Goal: Navigation & Orientation: Find specific page/section

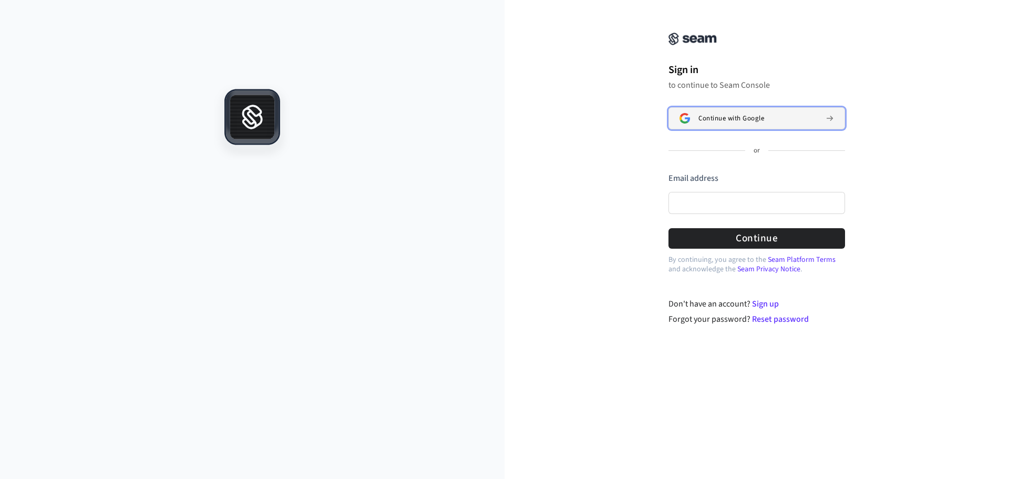
click at [731, 117] on span "Continue with Google" at bounding box center [731, 118] width 66 height 8
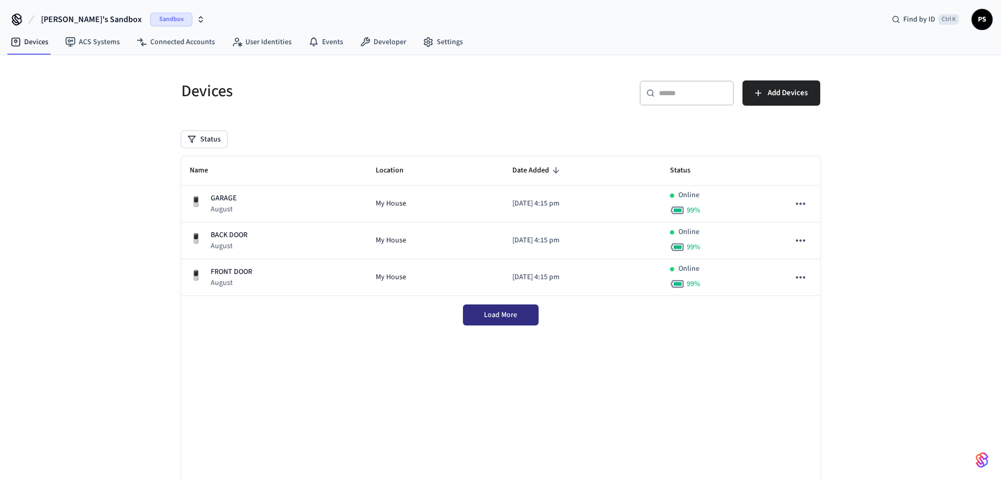
click at [528, 322] on button "Load More" at bounding box center [501, 314] width 76 height 21
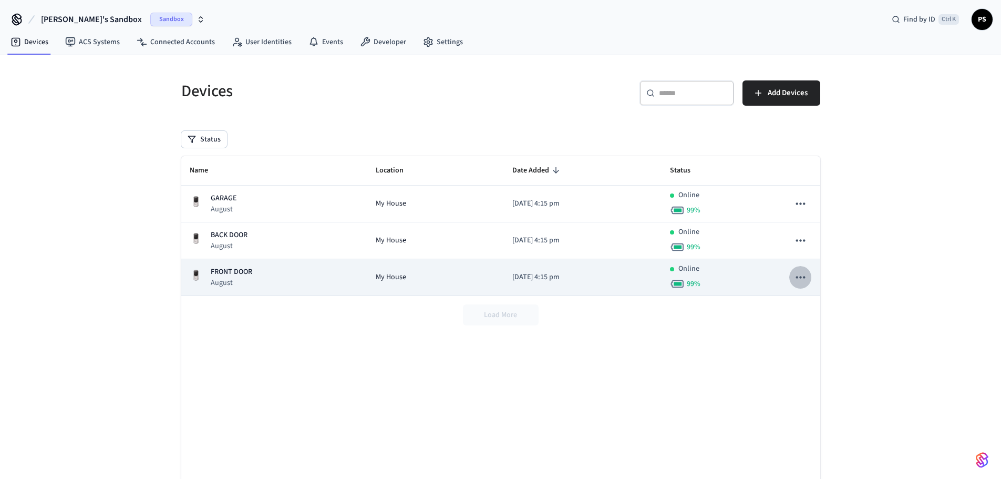
click at [797, 276] on icon "sticky table" at bounding box center [800, 277] width 9 height 2
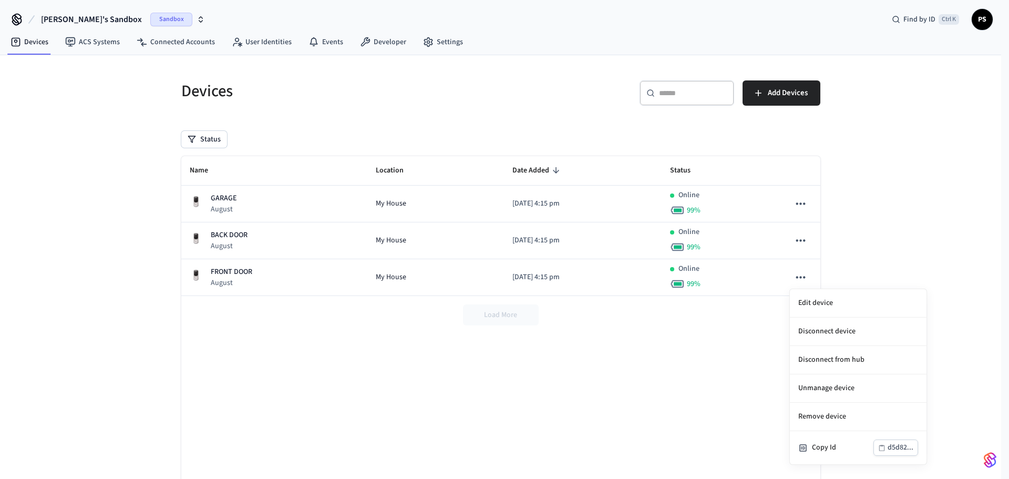
click at [879, 243] on div at bounding box center [504, 239] width 1009 height 479
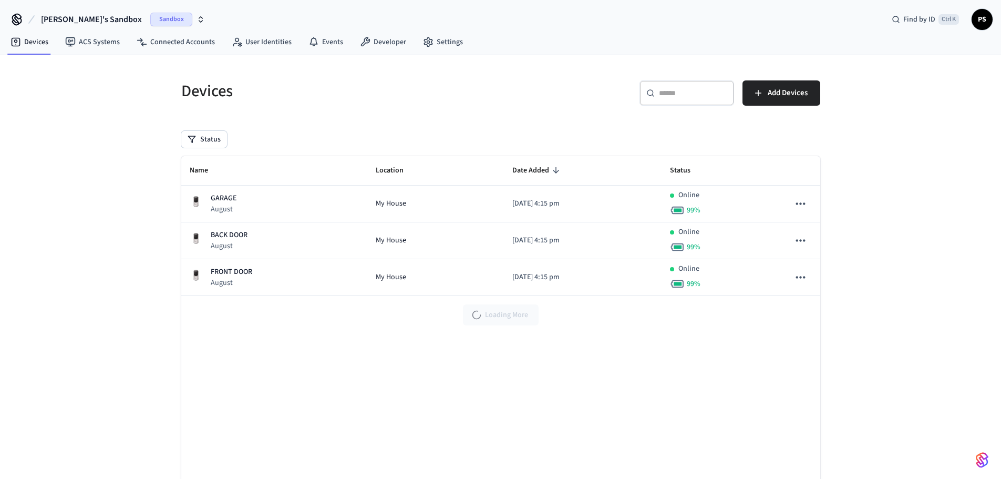
click at [301, 92] on h5 "Devices" at bounding box center [337, 91] width 313 height 22
click at [428, 38] on icon at bounding box center [428, 42] width 11 height 11
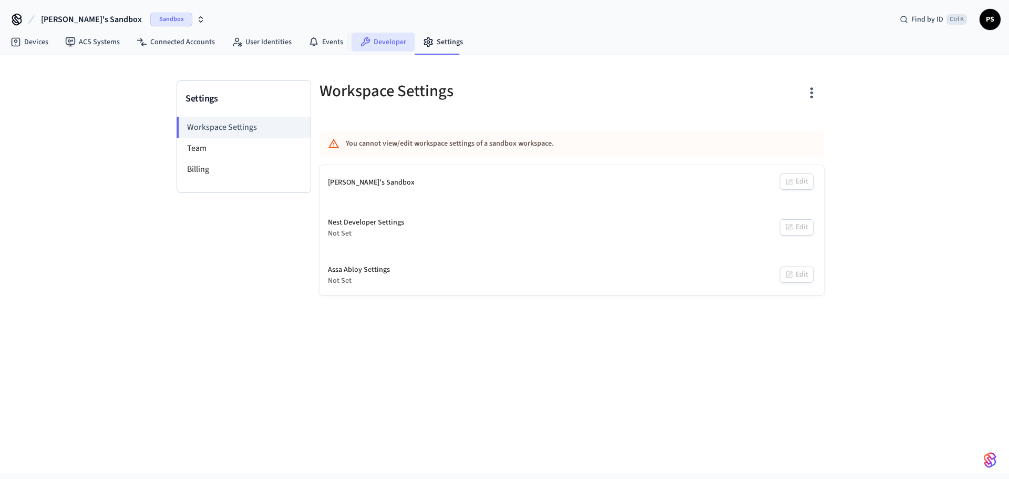
click at [370, 41] on link "Developer" at bounding box center [383, 42] width 63 height 19
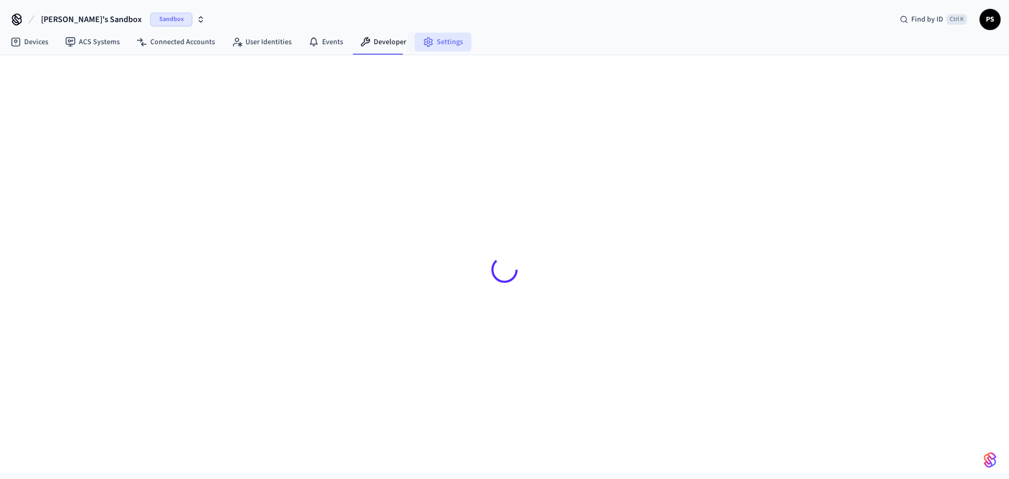
click at [442, 40] on link "Settings" at bounding box center [443, 42] width 57 height 19
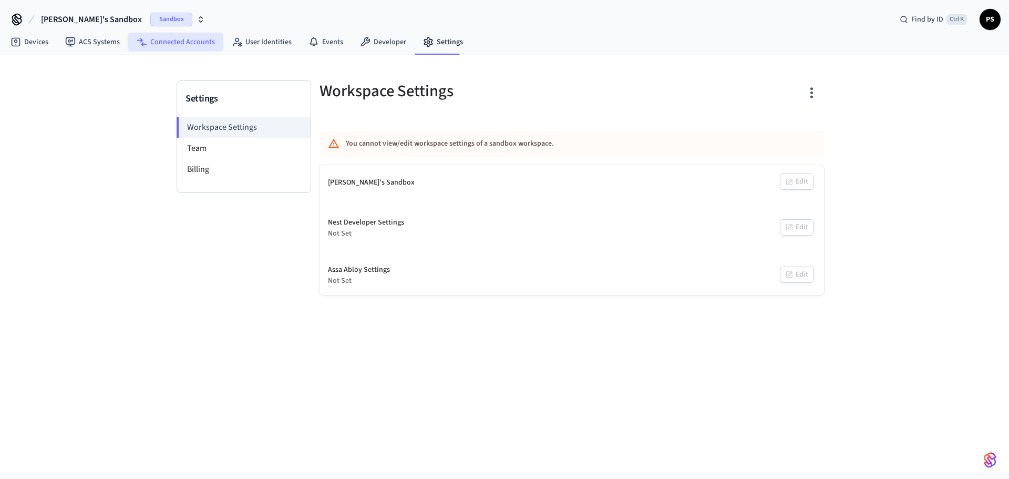
click at [167, 35] on link "Connected Accounts" at bounding box center [175, 42] width 95 height 19
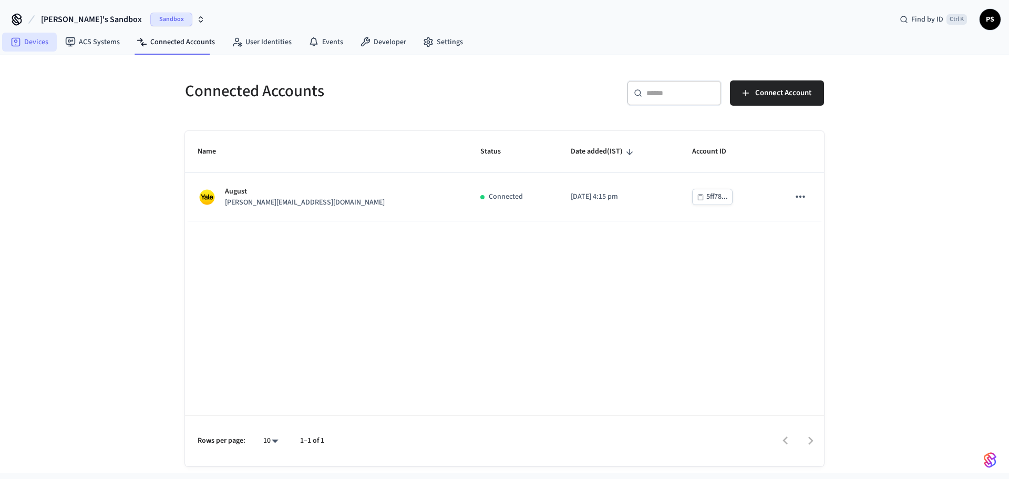
click at [29, 37] on link "Devices" at bounding box center [29, 42] width 55 height 19
